Goal: Check status: Check status

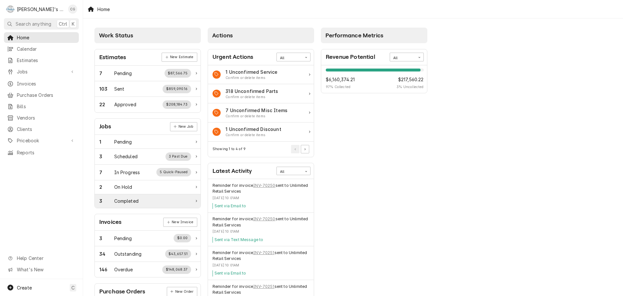
click at [135, 200] on div "Completed" at bounding box center [126, 200] width 24 height 7
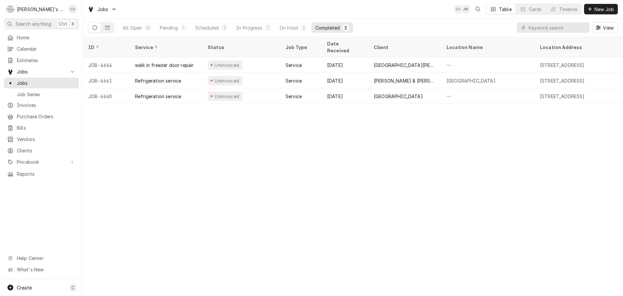
click at [302, 176] on div "ID Service Status Job Type Date Received Client Location Name Location Address …" at bounding box center [353, 166] width 540 height 259
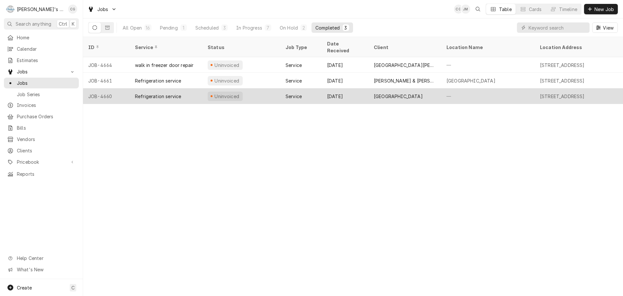
click at [396, 93] on div "Contra Costa College" at bounding box center [398, 96] width 49 height 7
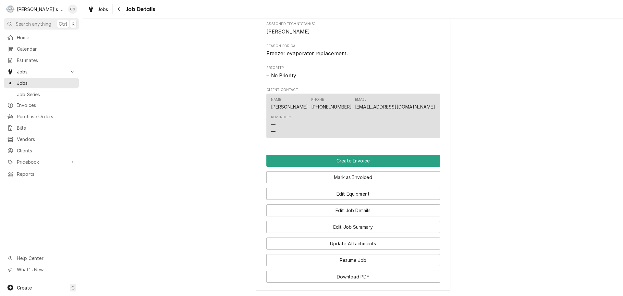
scroll to position [325, 0]
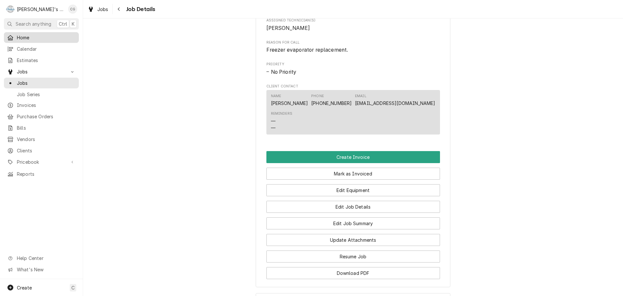
click at [39, 35] on span "Home" at bounding box center [46, 37] width 59 height 7
